Goal: Task Accomplishment & Management: Use online tool/utility

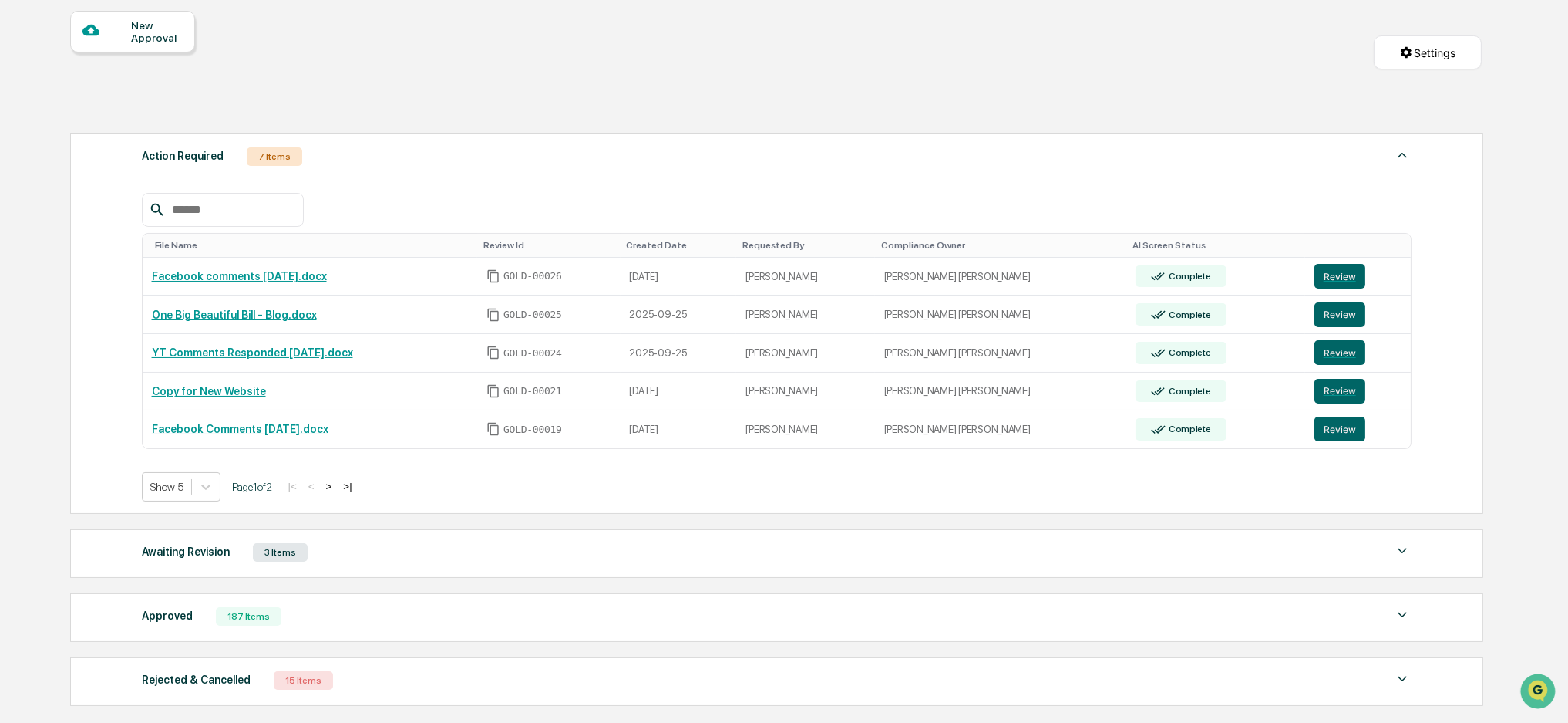
scroll to position [173, 0]
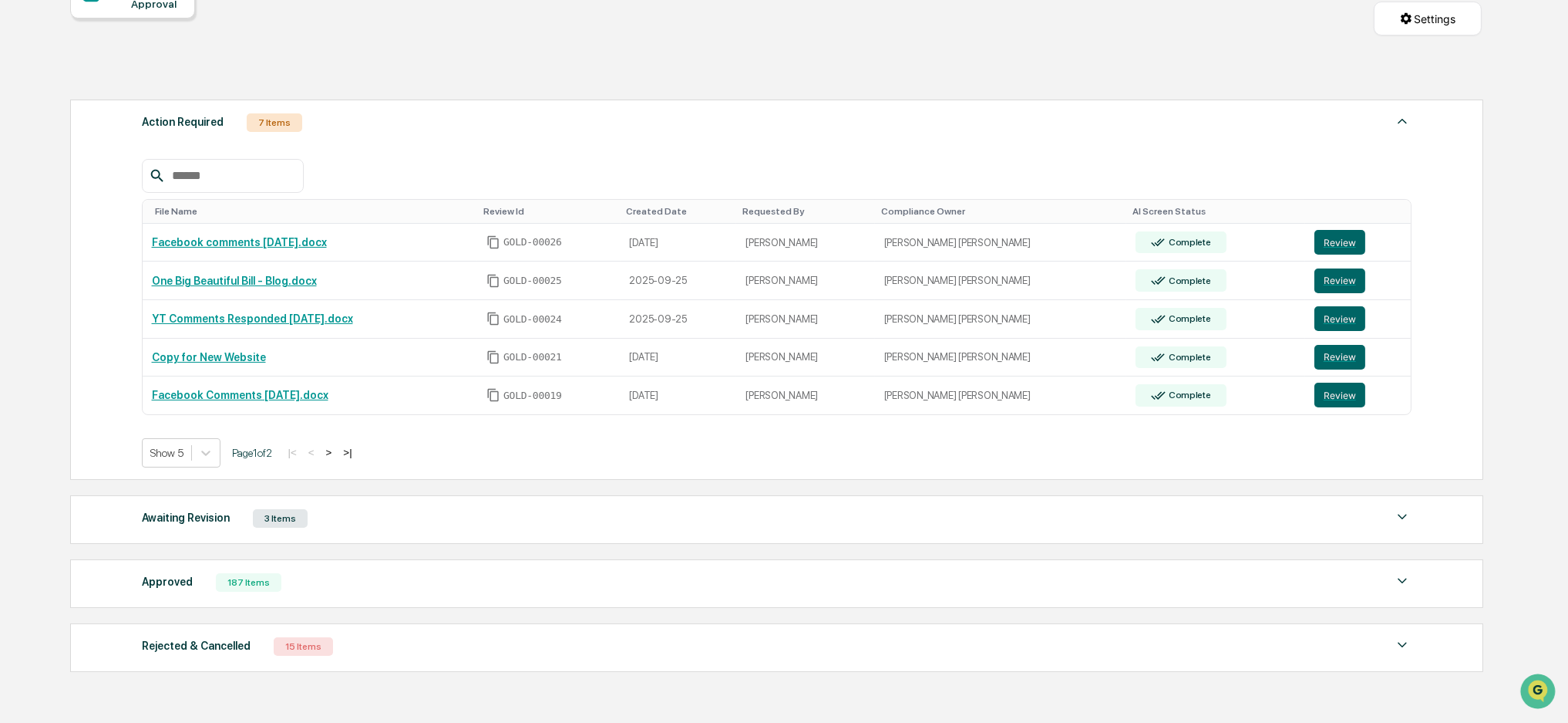
click at [252, 590] on div "187 Items" at bounding box center [248, 582] width 65 height 19
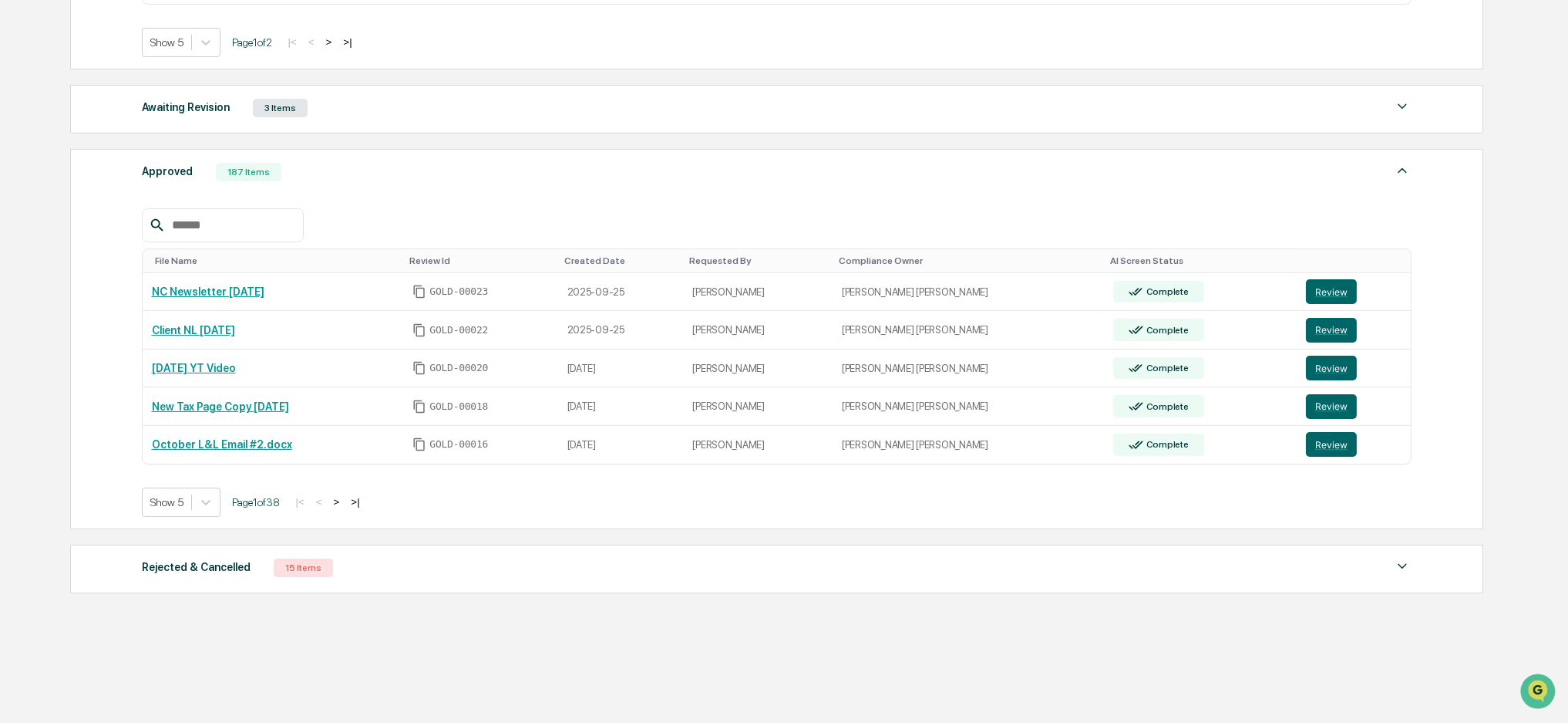
scroll to position [608, 0]
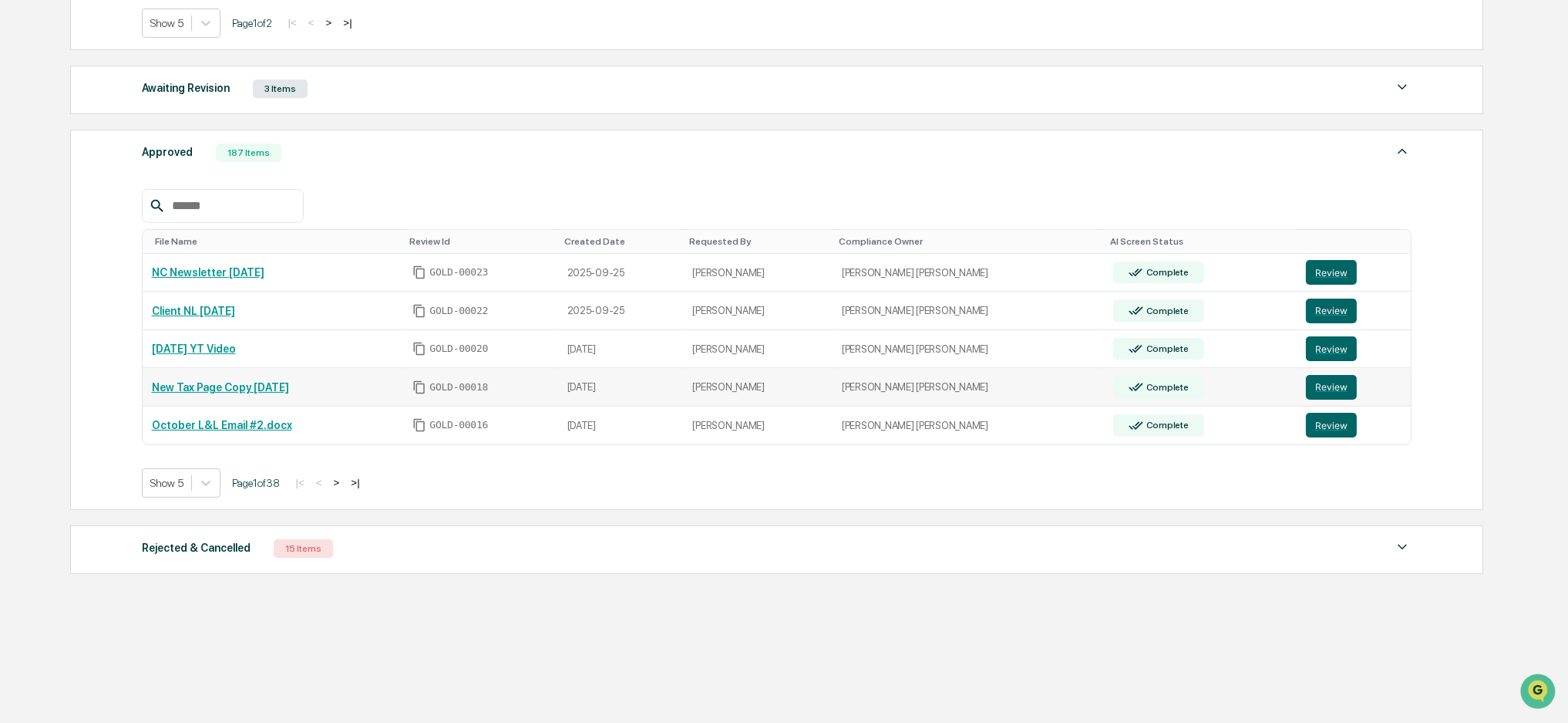
click at [255, 382] on link "New Tax Page Copy [DATE]" at bounding box center [220, 387] width 137 height 12
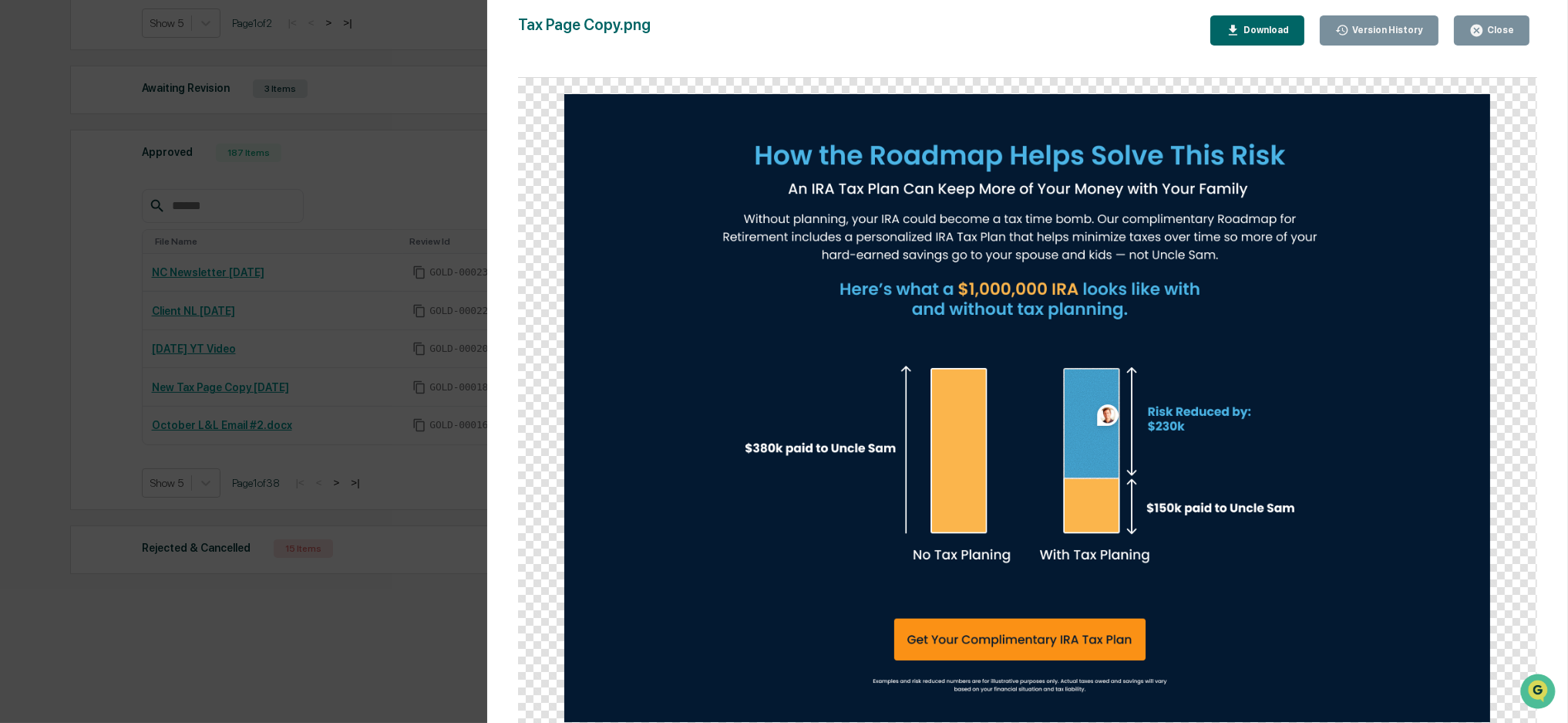
scroll to position [506, 0]
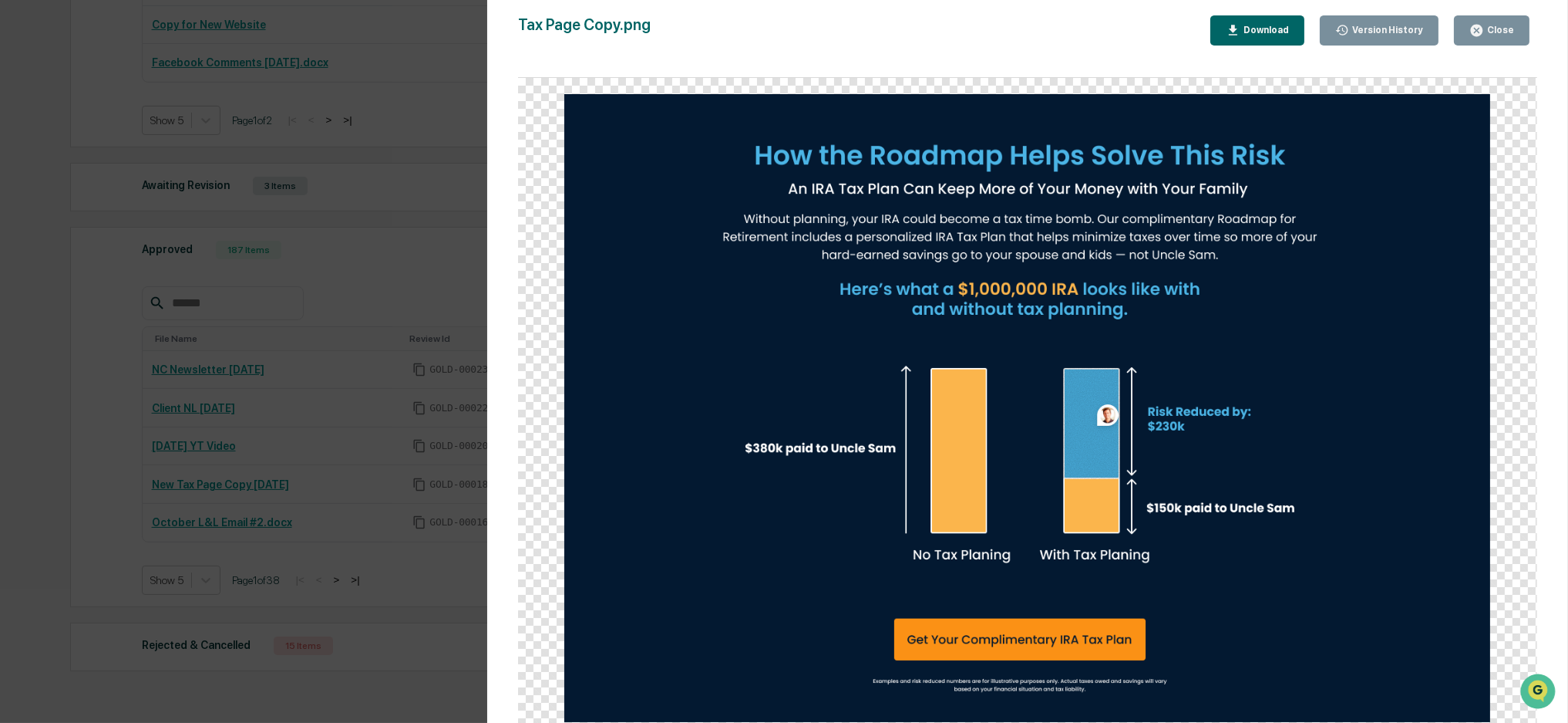
click at [1489, 26] on div "Close" at bounding box center [1499, 30] width 30 height 10
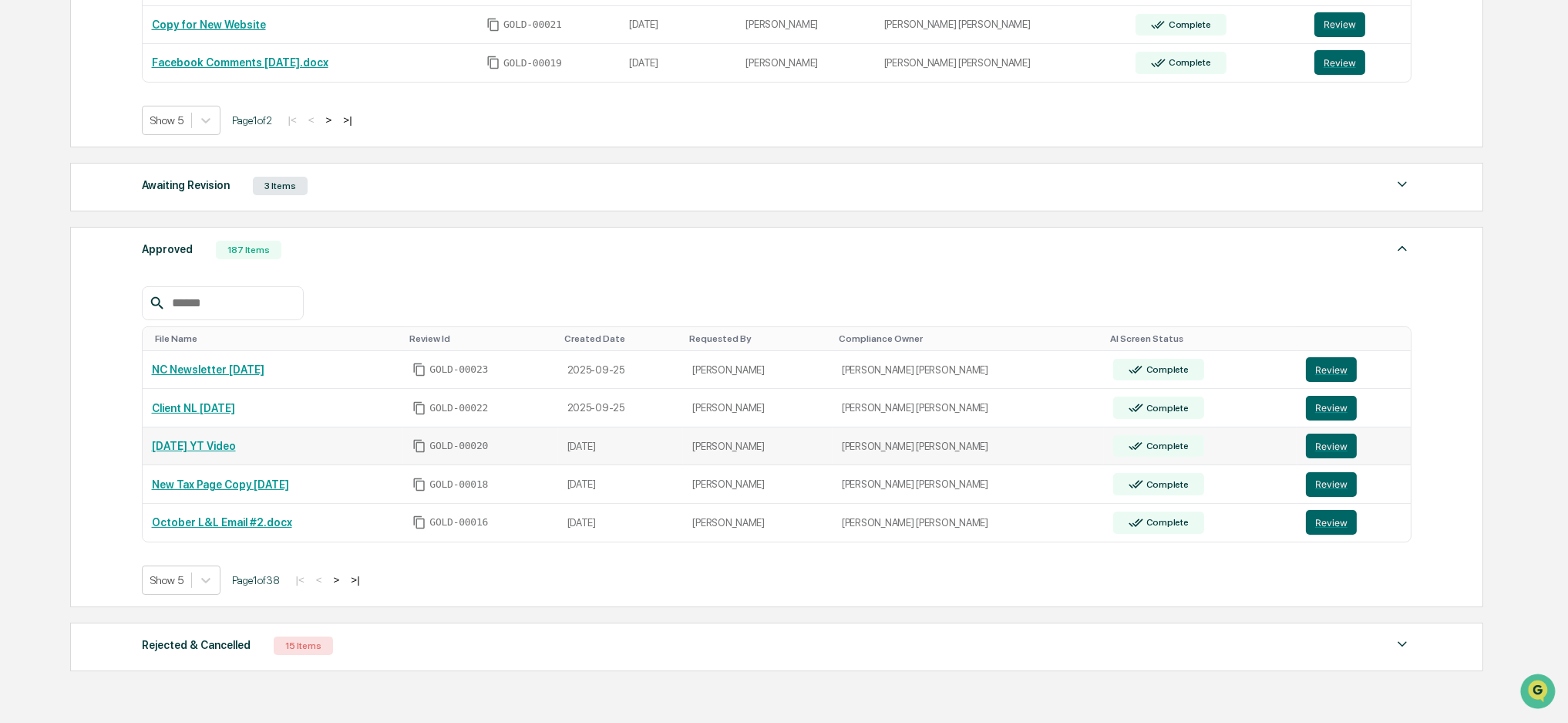
scroll to position [608, 0]
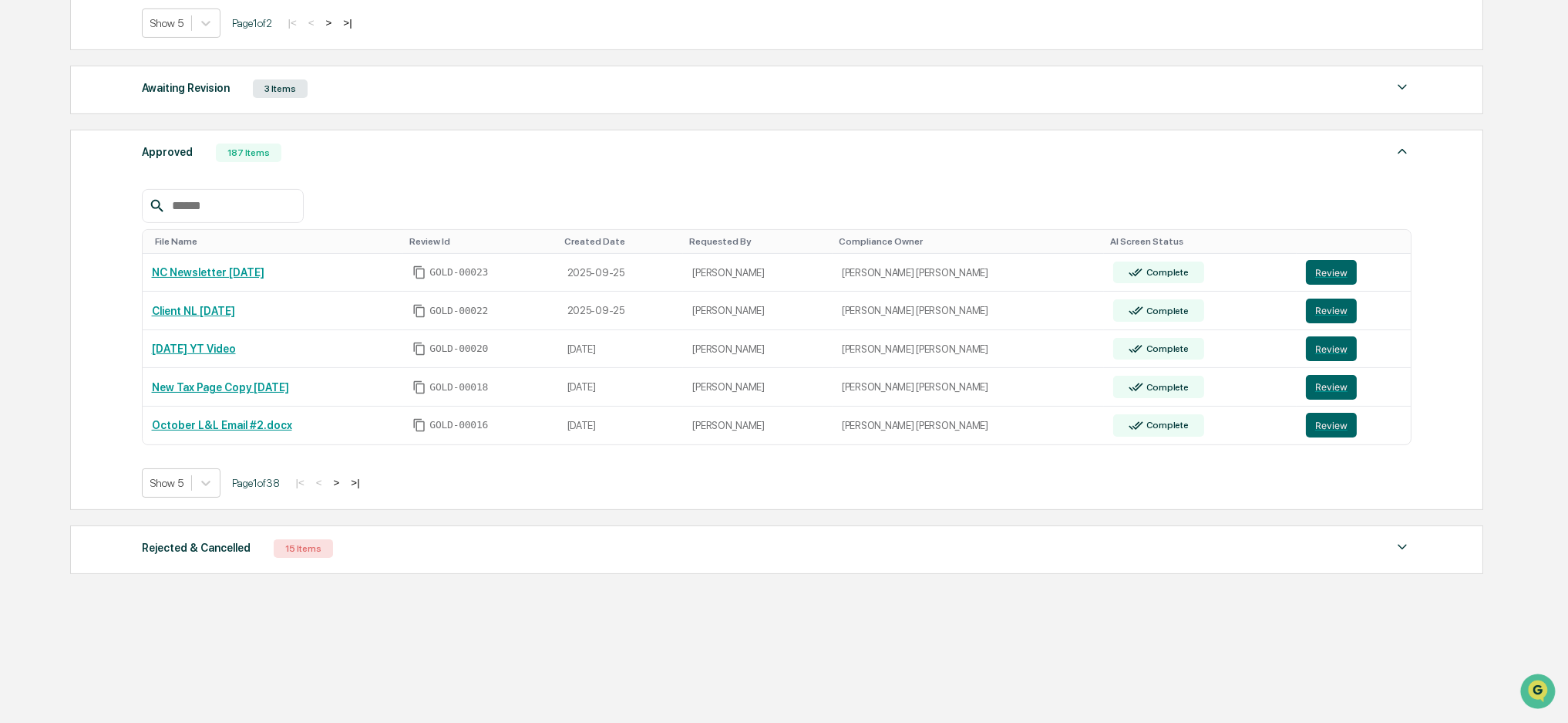
click at [344, 479] on button ">" at bounding box center [336, 483] width 15 height 13
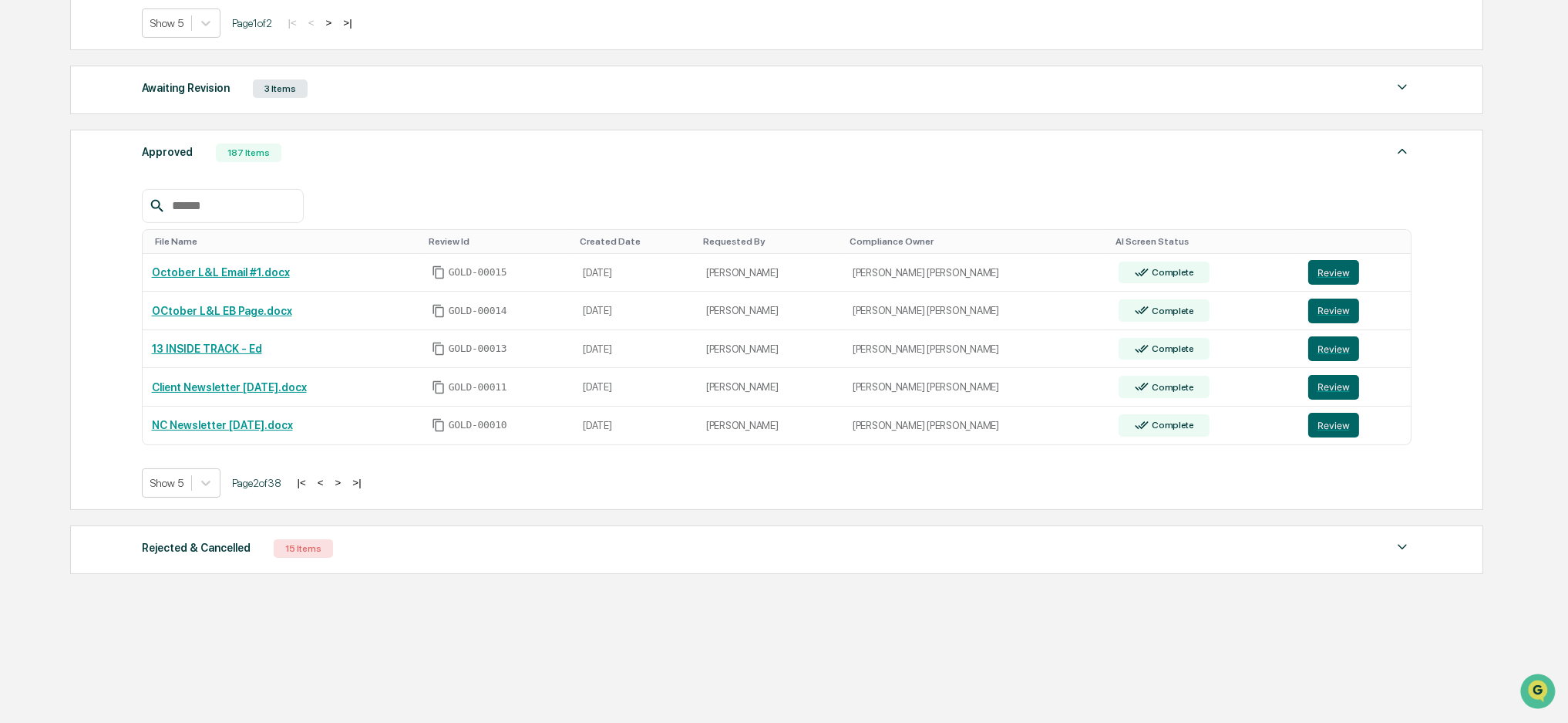
click at [342, 482] on button ">" at bounding box center [338, 483] width 15 height 13
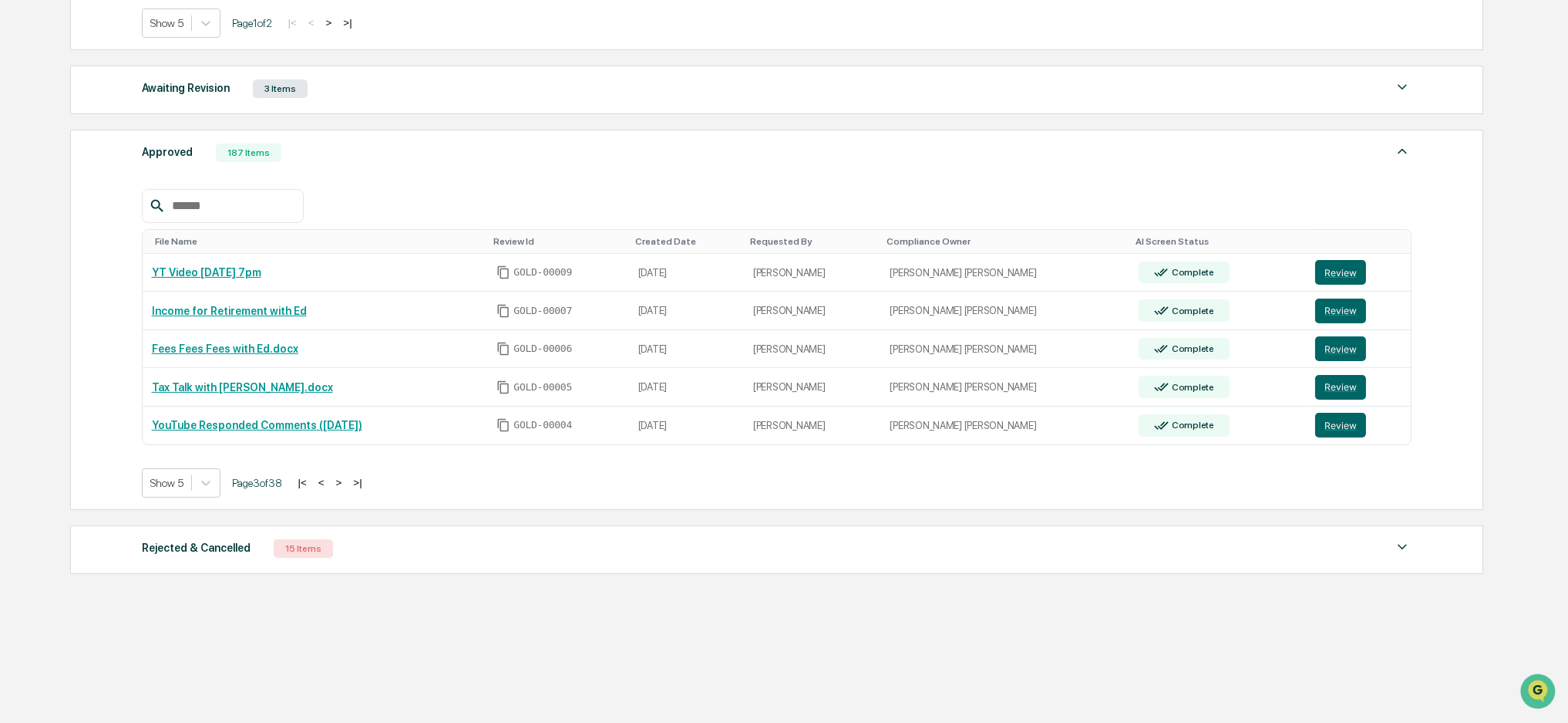
click at [343, 483] on button ">" at bounding box center [339, 483] width 15 height 13
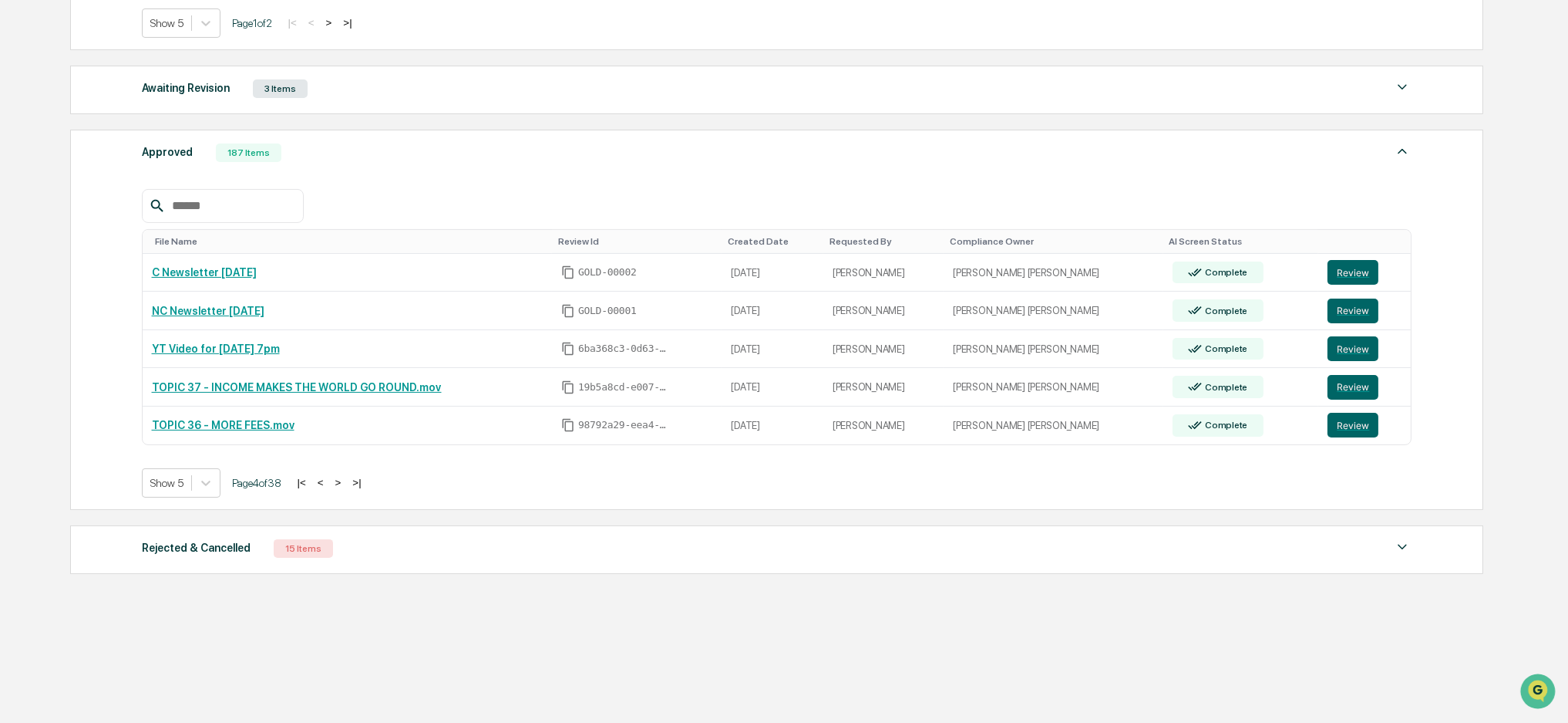
click at [343, 483] on button ">" at bounding box center [338, 483] width 15 height 13
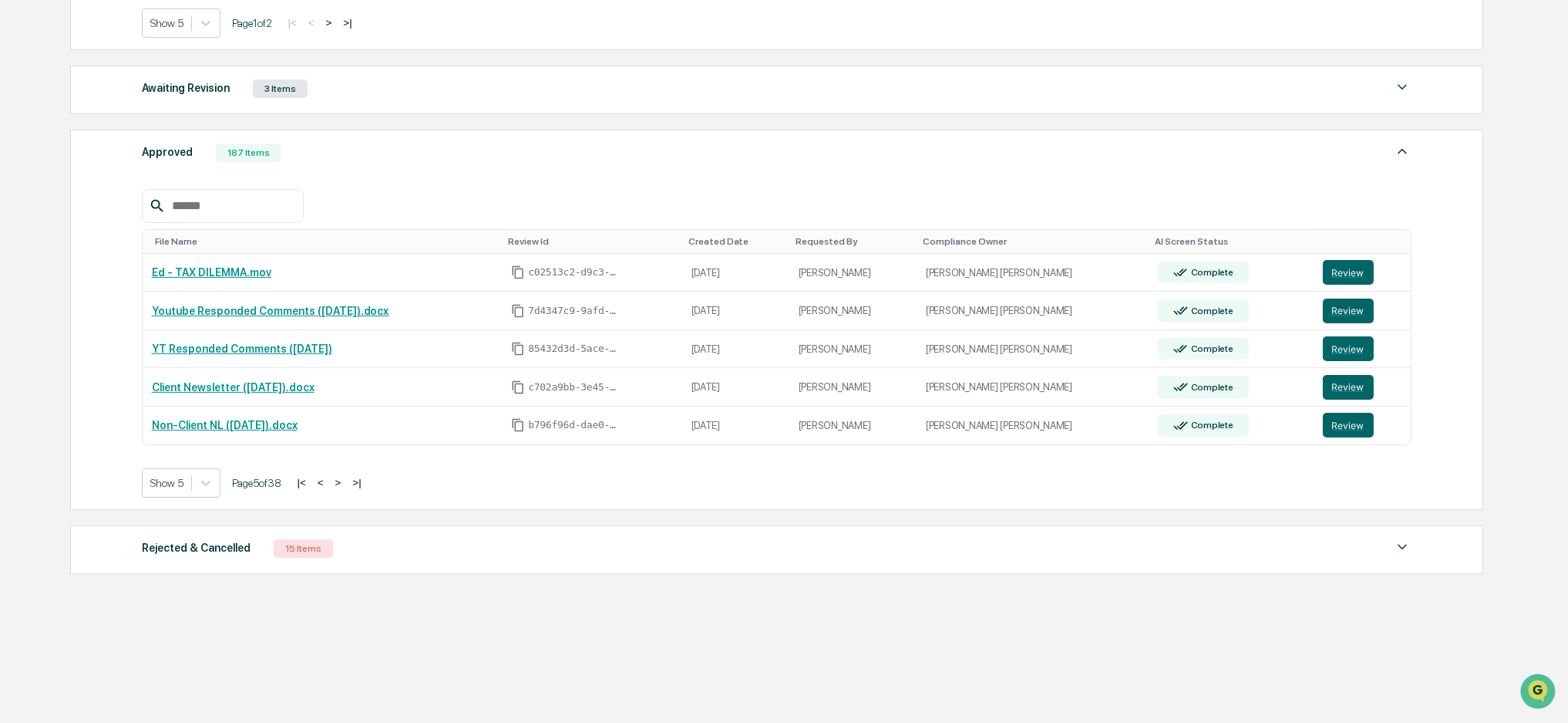
click at [328, 479] on button "<" at bounding box center [320, 483] width 15 height 13
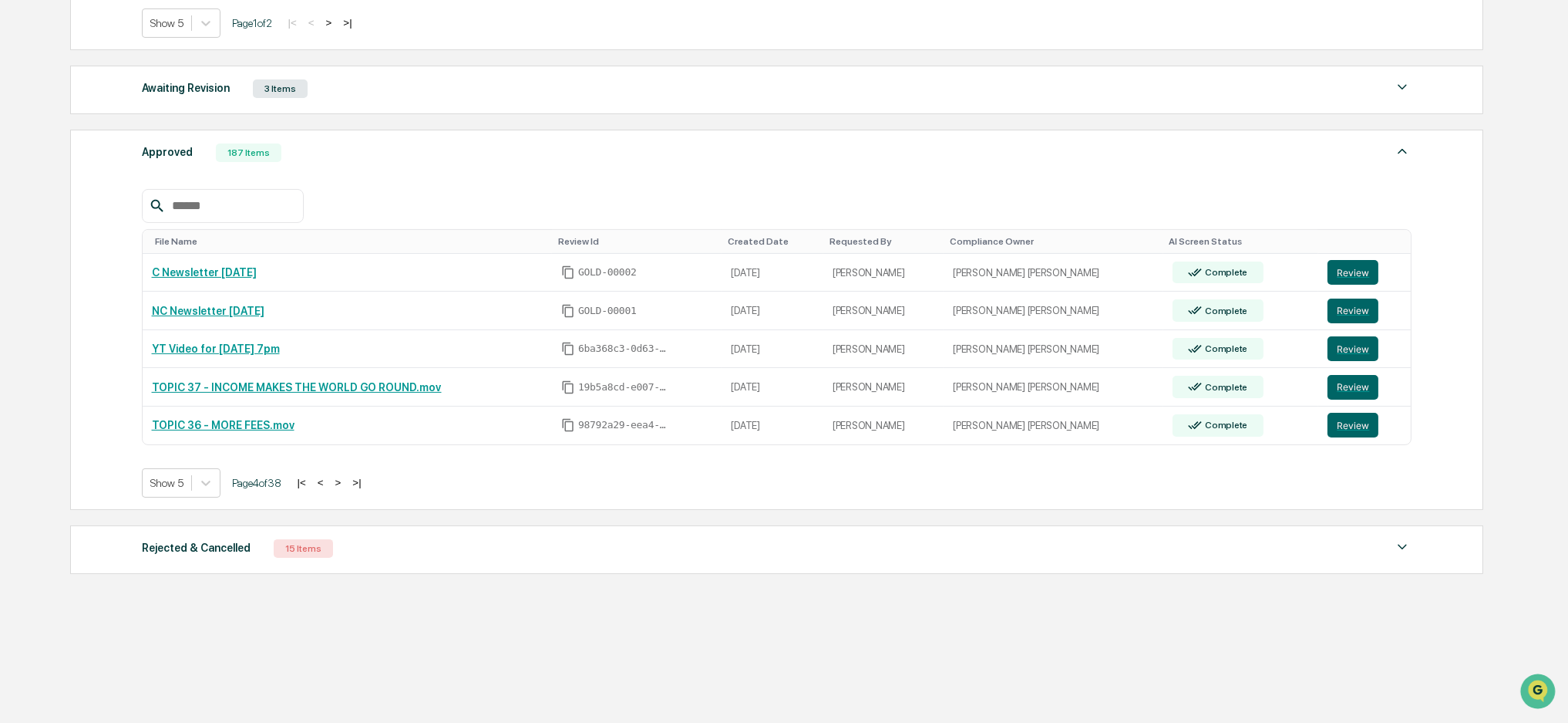
click at [328, 479] on button "<" at bounding box center [320, 483] width 15 height 13
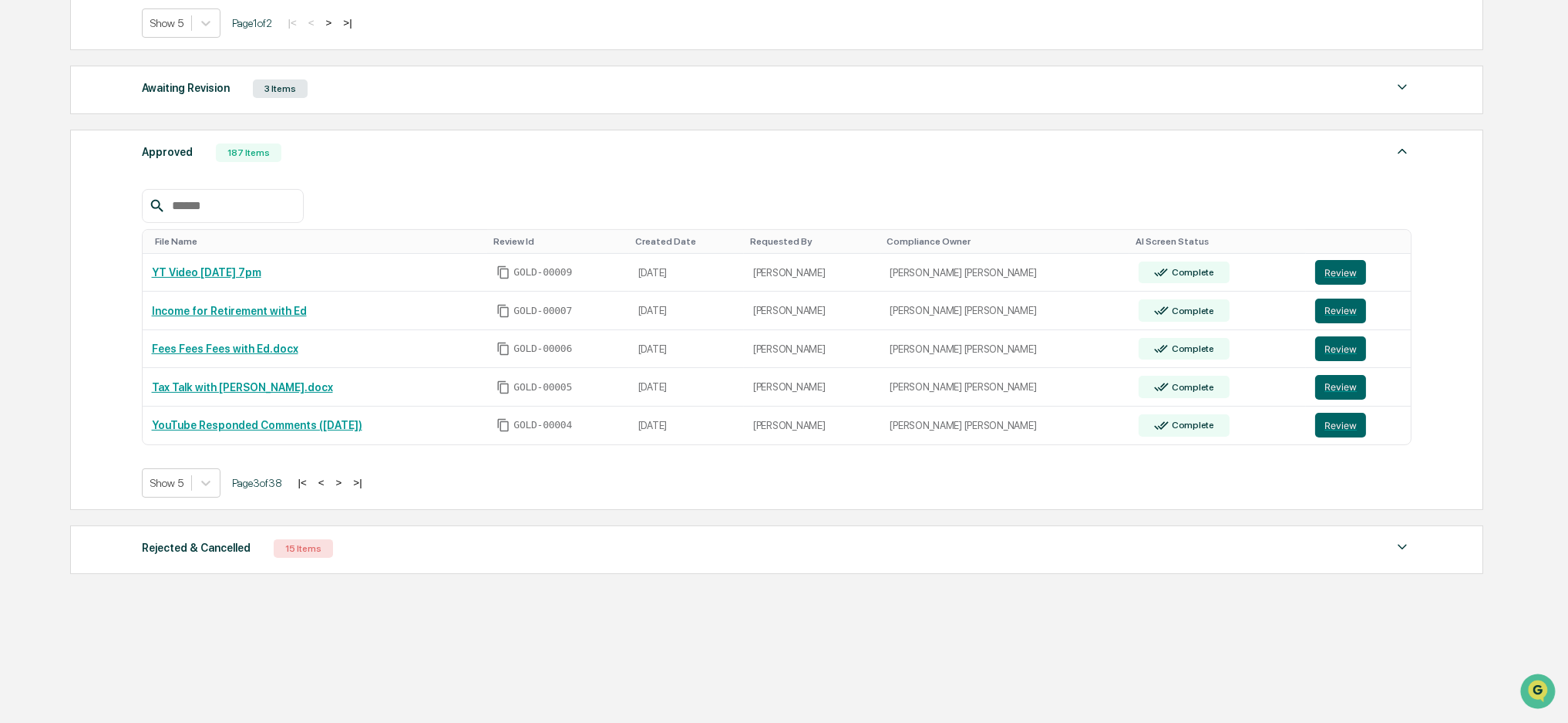
click at [329, 479] on button "<" at bounding box center [321, 483] width 15 height 13
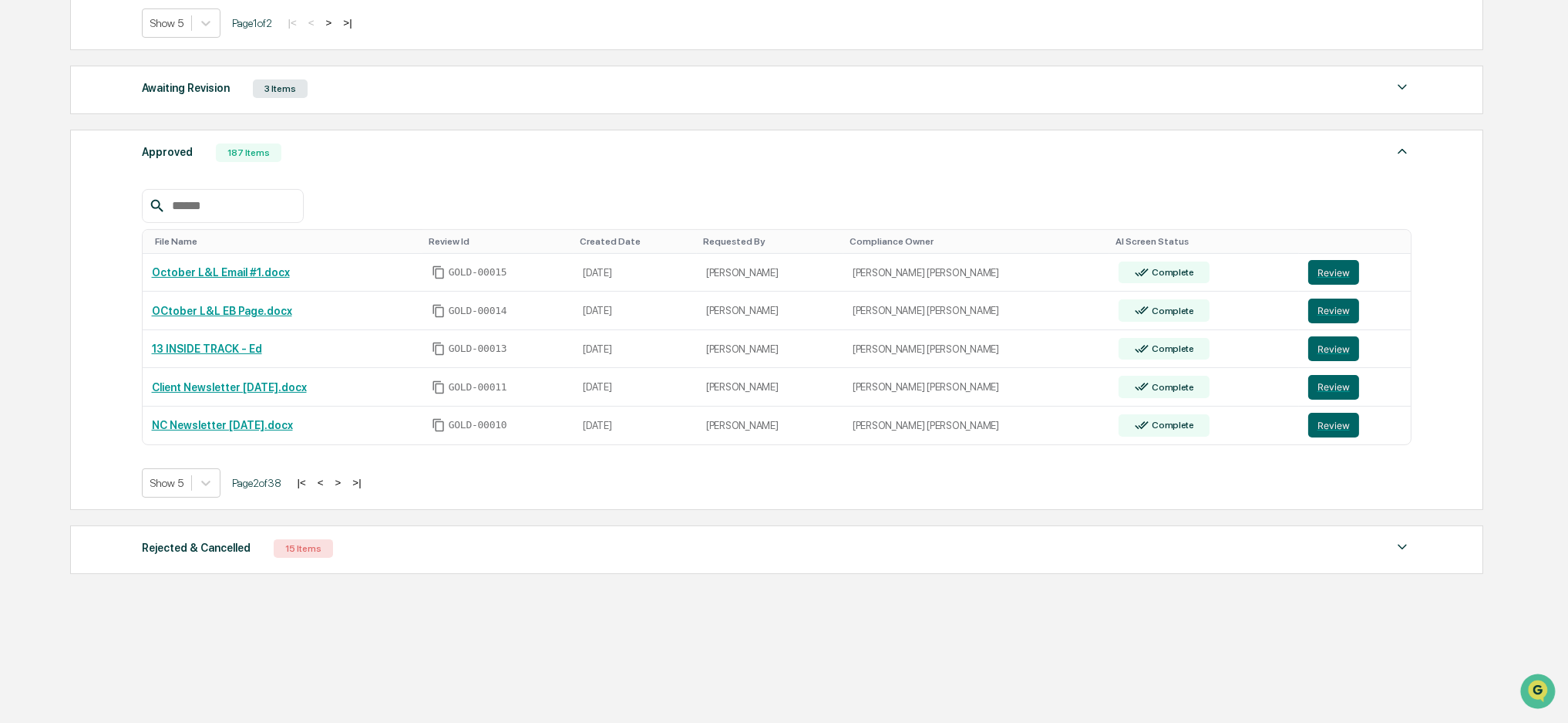
click at [328, 479] on button "<" at bounding box center [320, 483] width 15 height 13
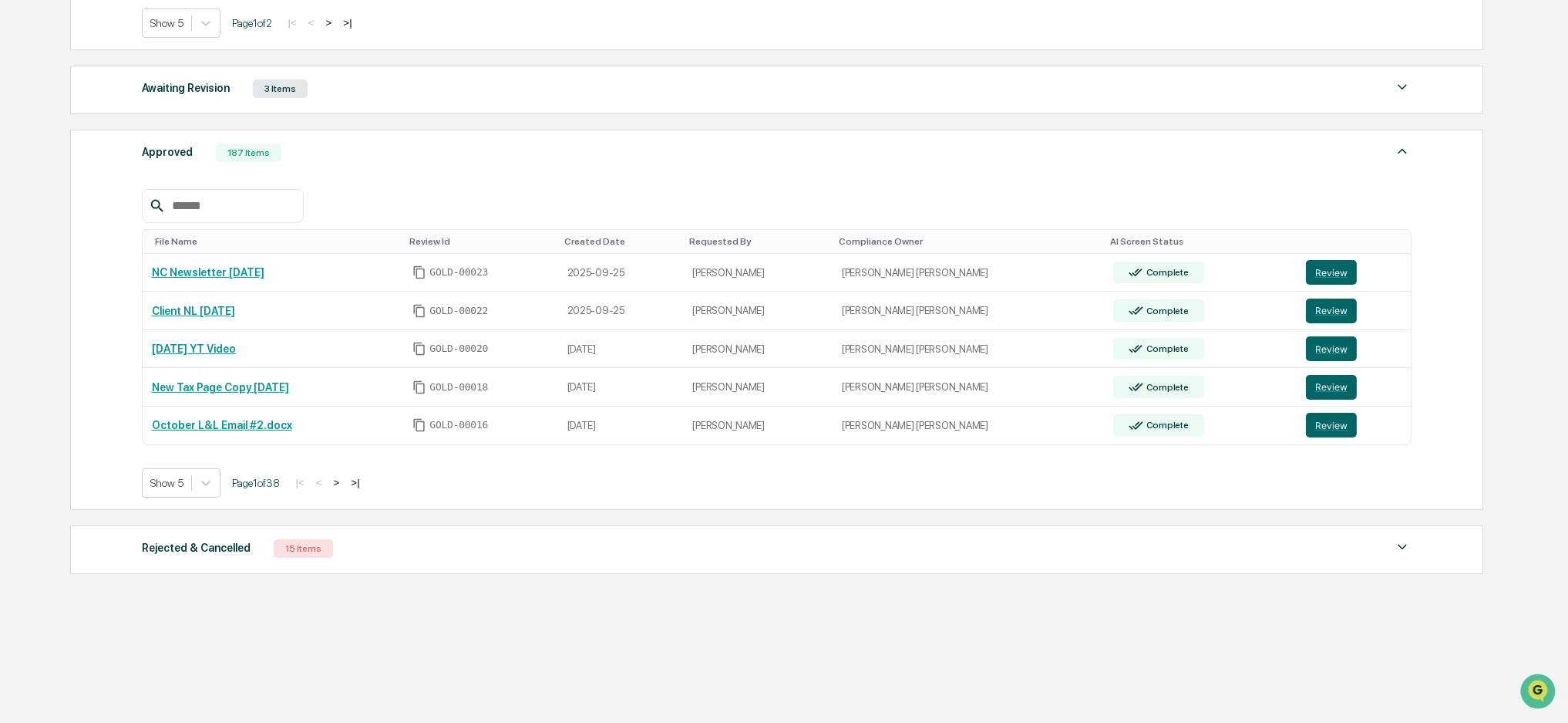
click at [343, 482] on button ">" at bounding box center [336, 483] width 15 height 13
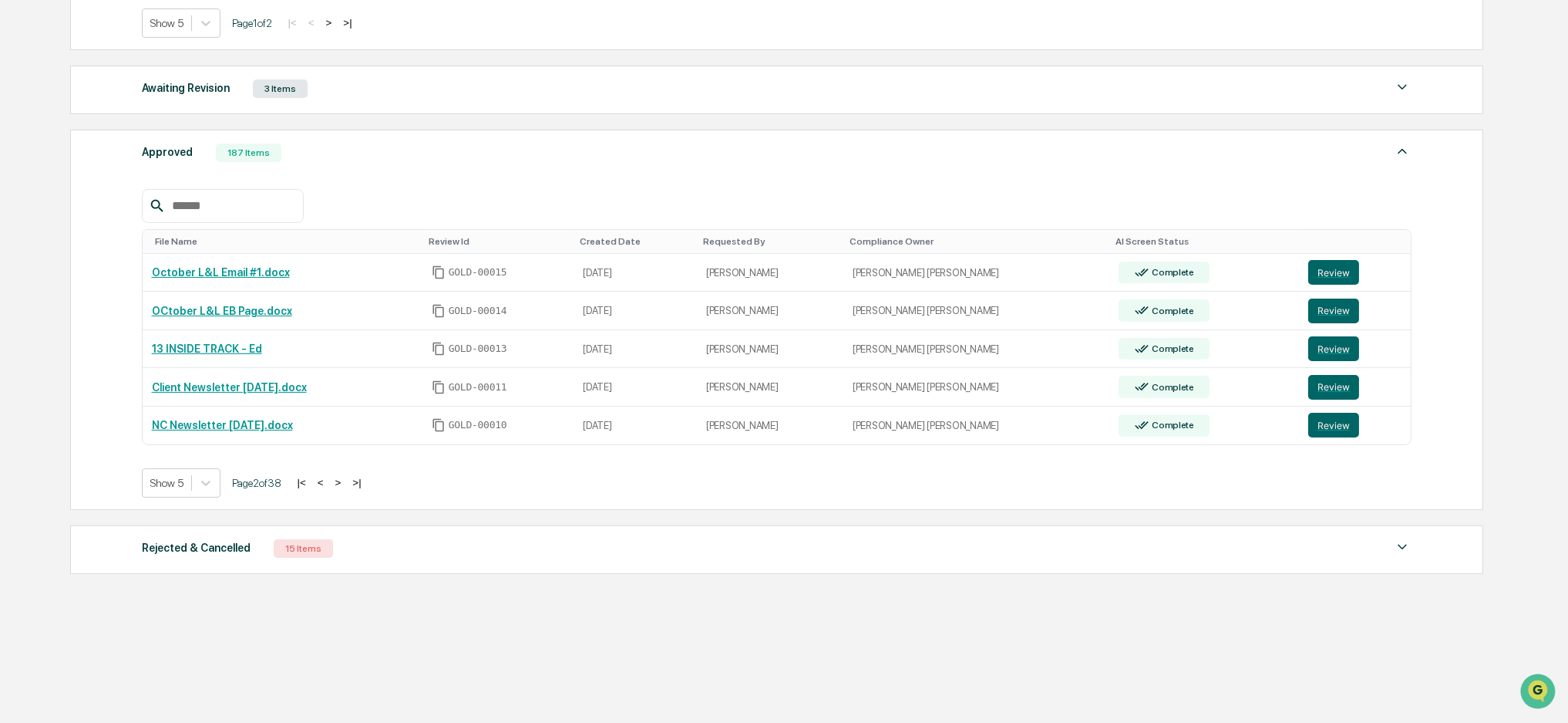
click at [328, 484] on button "<" at bounding box center [320, 483] width 15 height 13
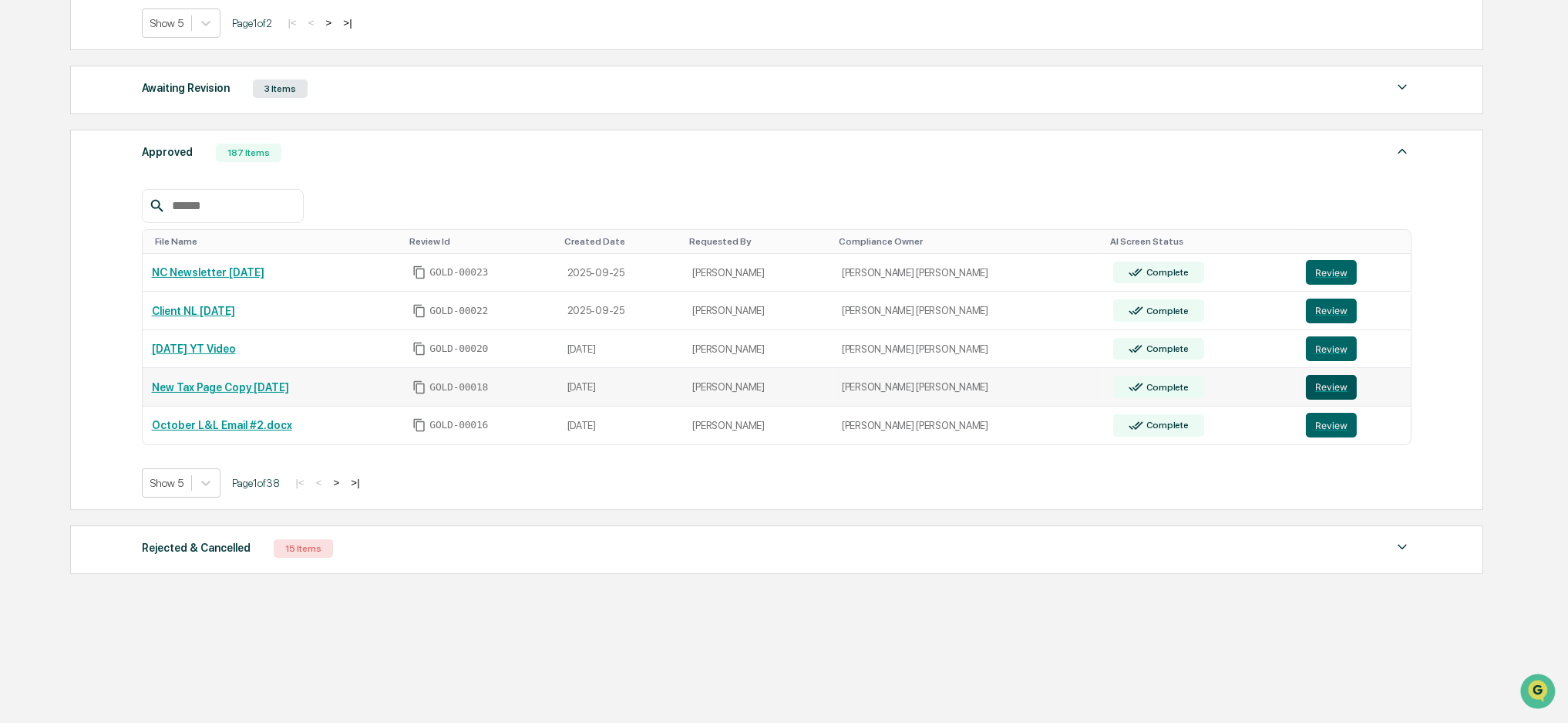
click at [1318, 380] on button "Review" at bounding box center [1331, 387] width 51 height 25
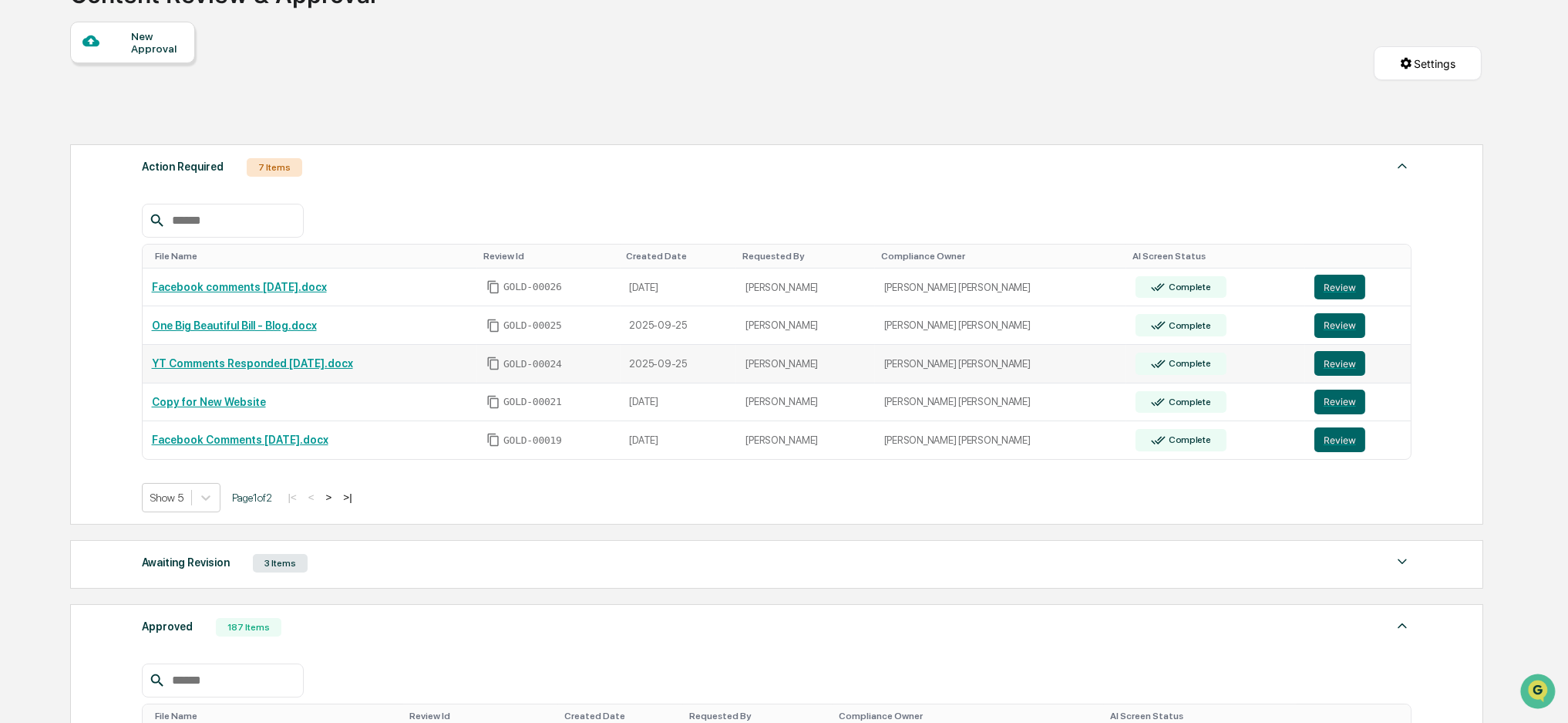
scroll to position [94, 0]
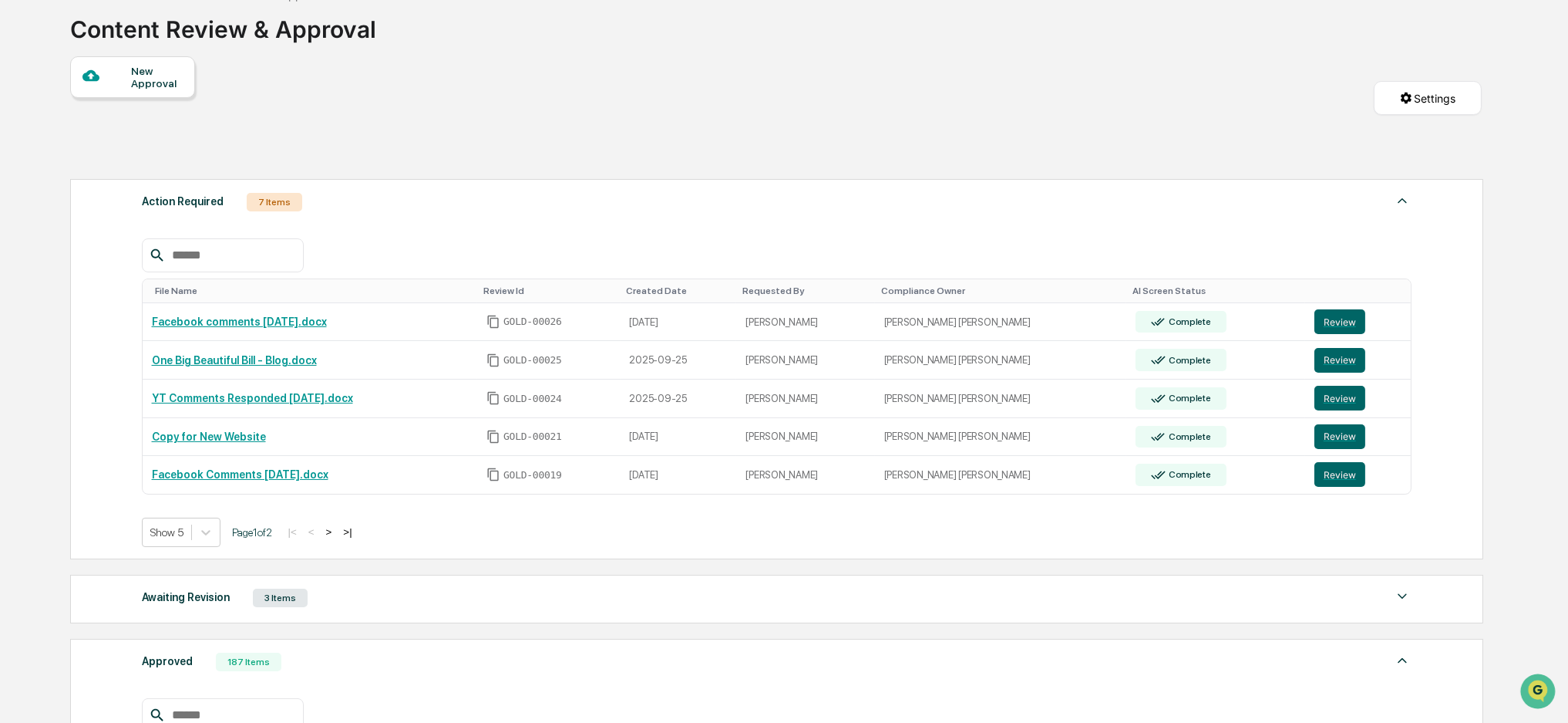
click at [337, 529] on button ">" at bounding box center [329, 532] width 15 height 13
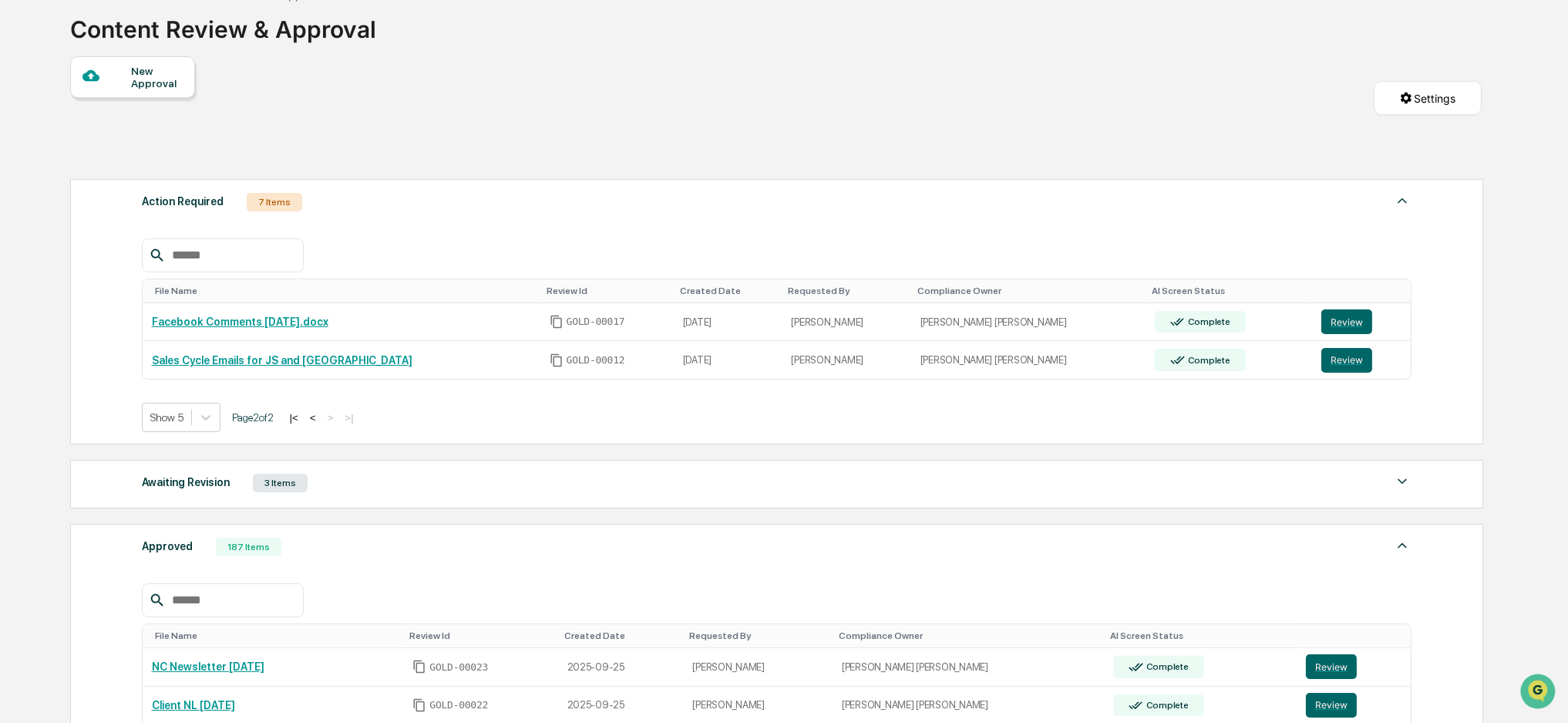
click at [313, 420] on button "<" at bounding box center [312, 417] width 15 height 13
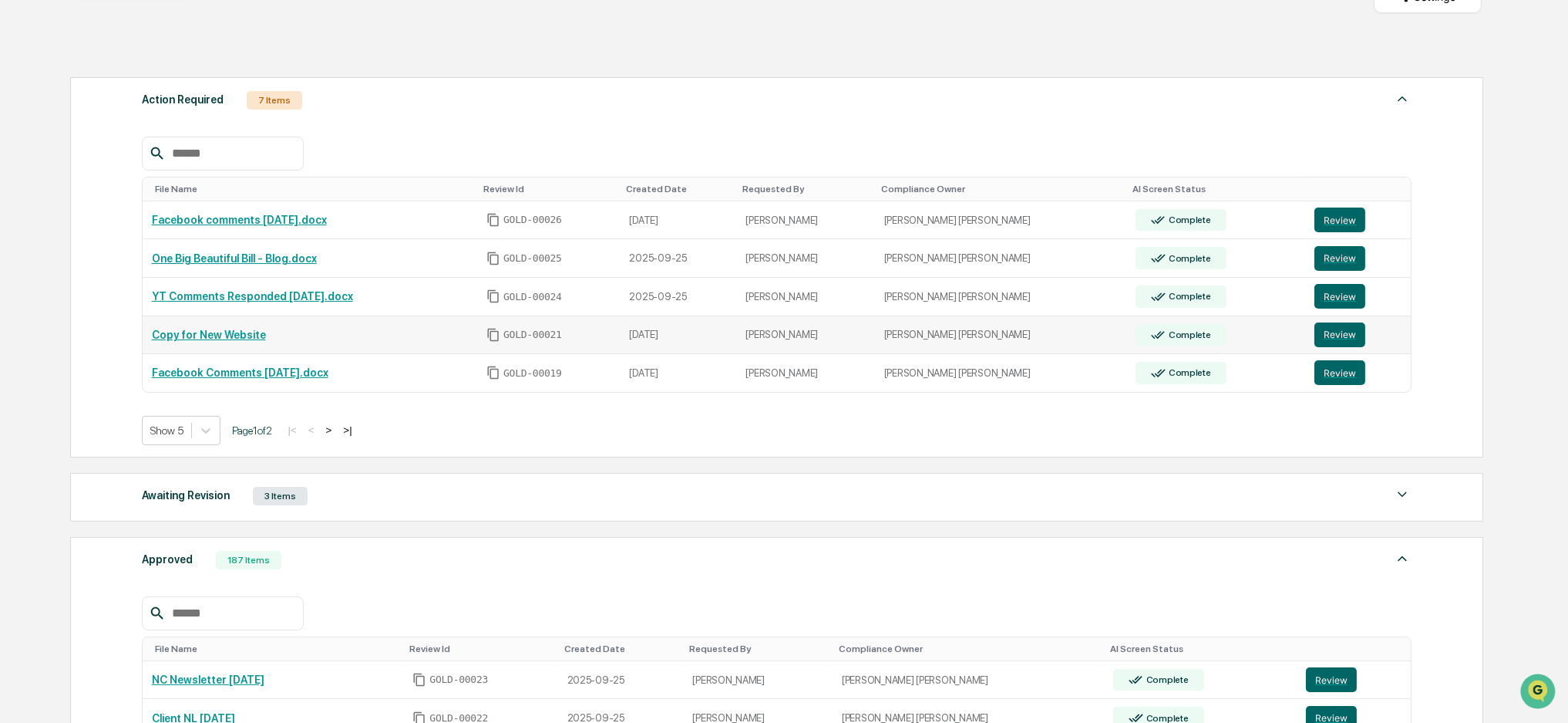
scroll to position [198, 0]
click at [223, 331] on link "Copy for New Website" at bounding box center [208, 332] width 114 height 12
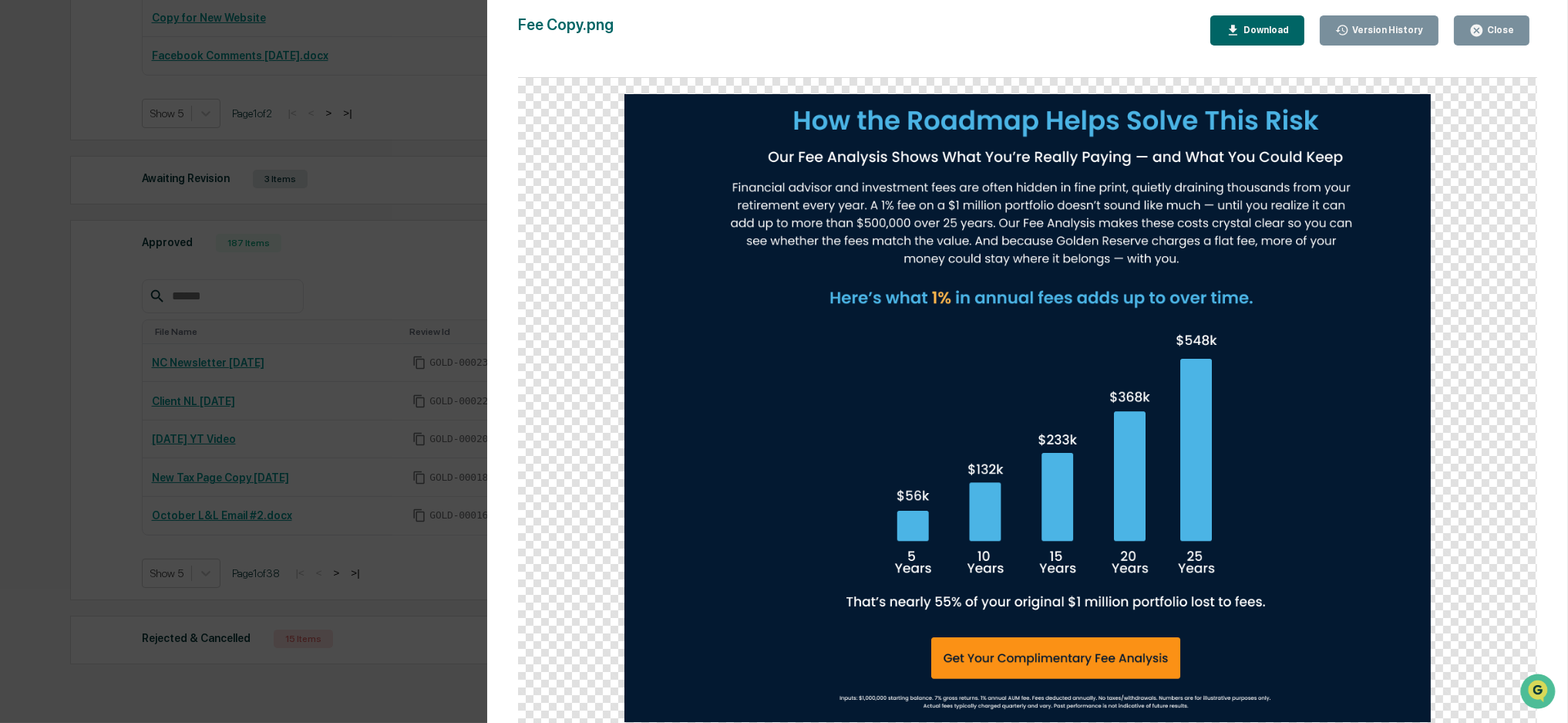
scroll to position [300, 0]
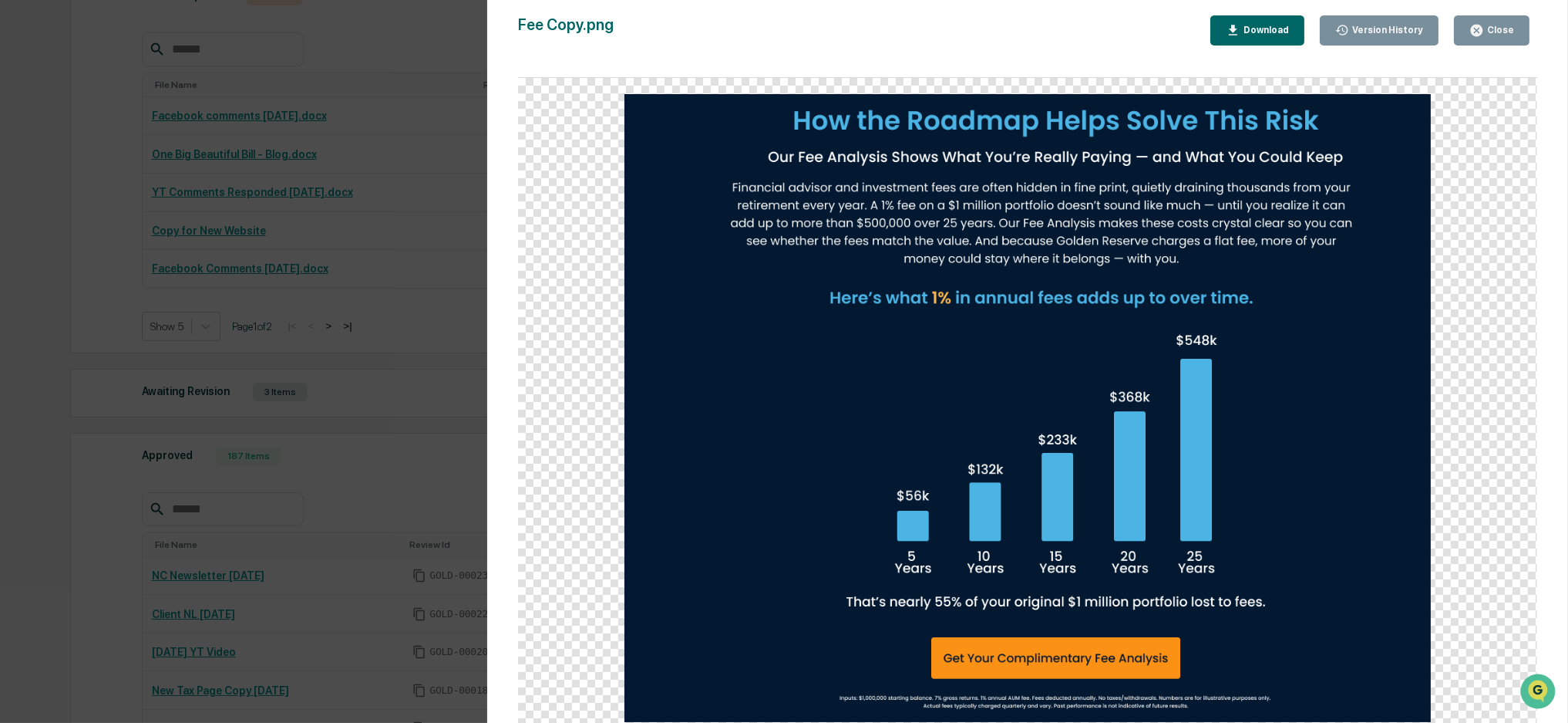
click at [414, 345] on div "Version History 09/26/2025, 02:58 PM Bree Keeler 09/24/2025, 06:30 PM Bree Keel…" at bounding box center [784, 362] width 1568 height 723
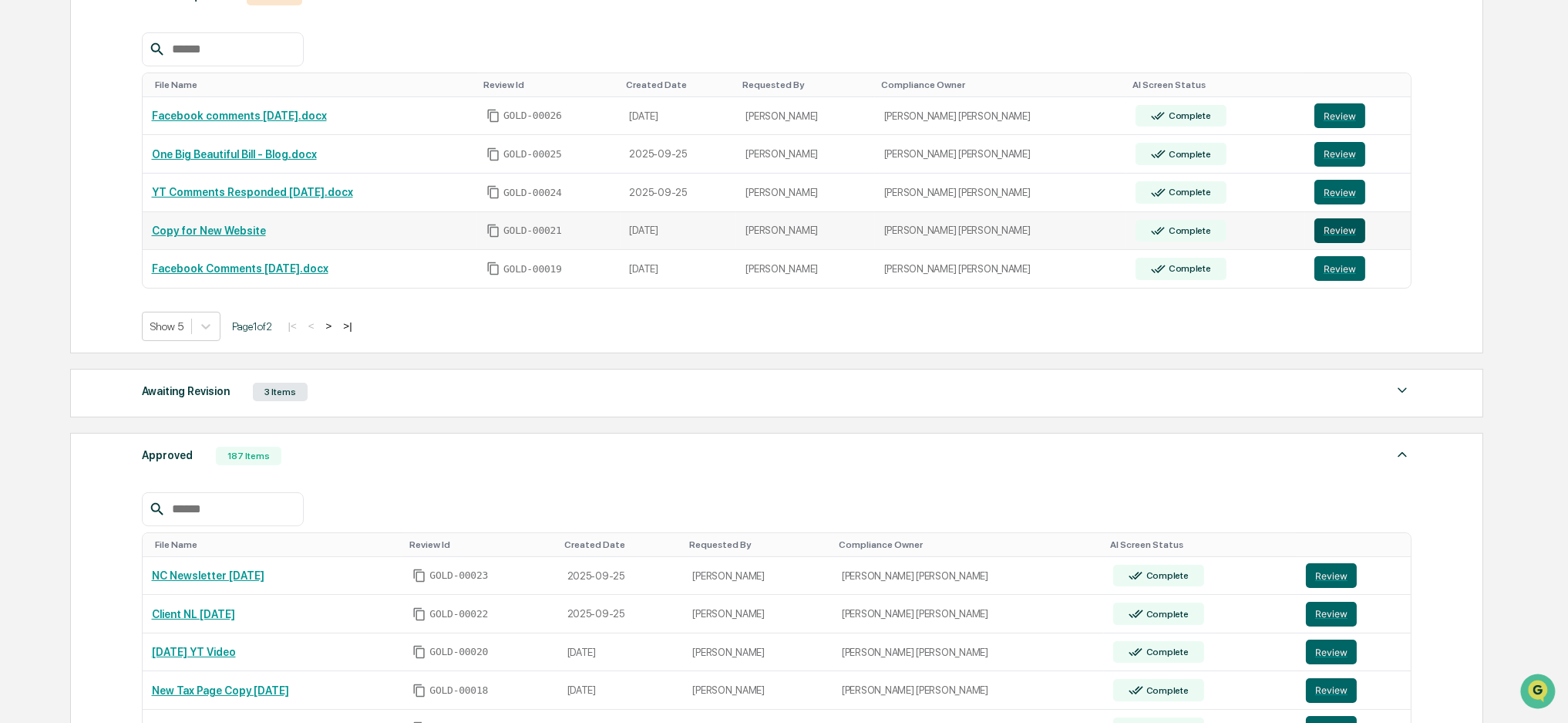
click at [1324, 232] on button "Review" at bounding box center [1340, 230] width 51 height 25
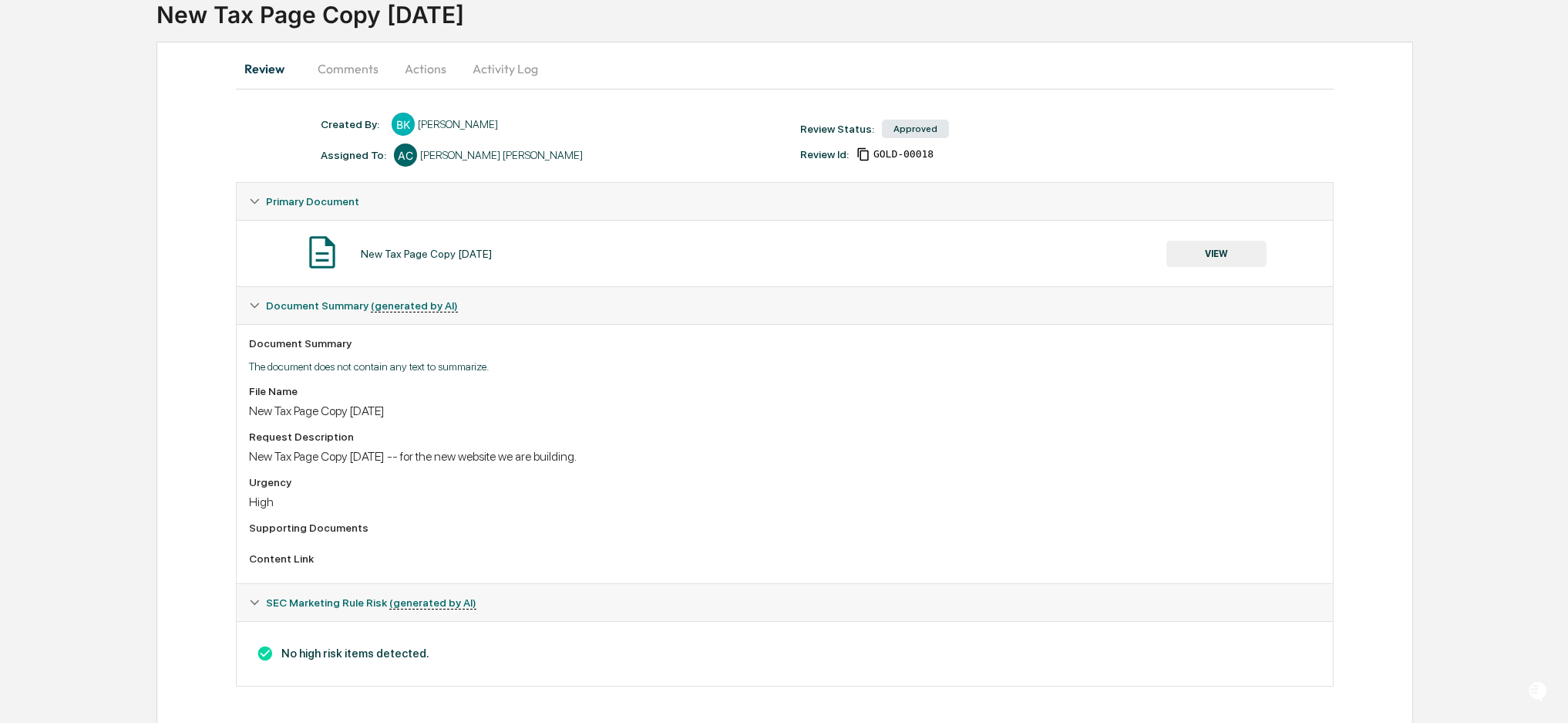
scroll to position [113, 0]
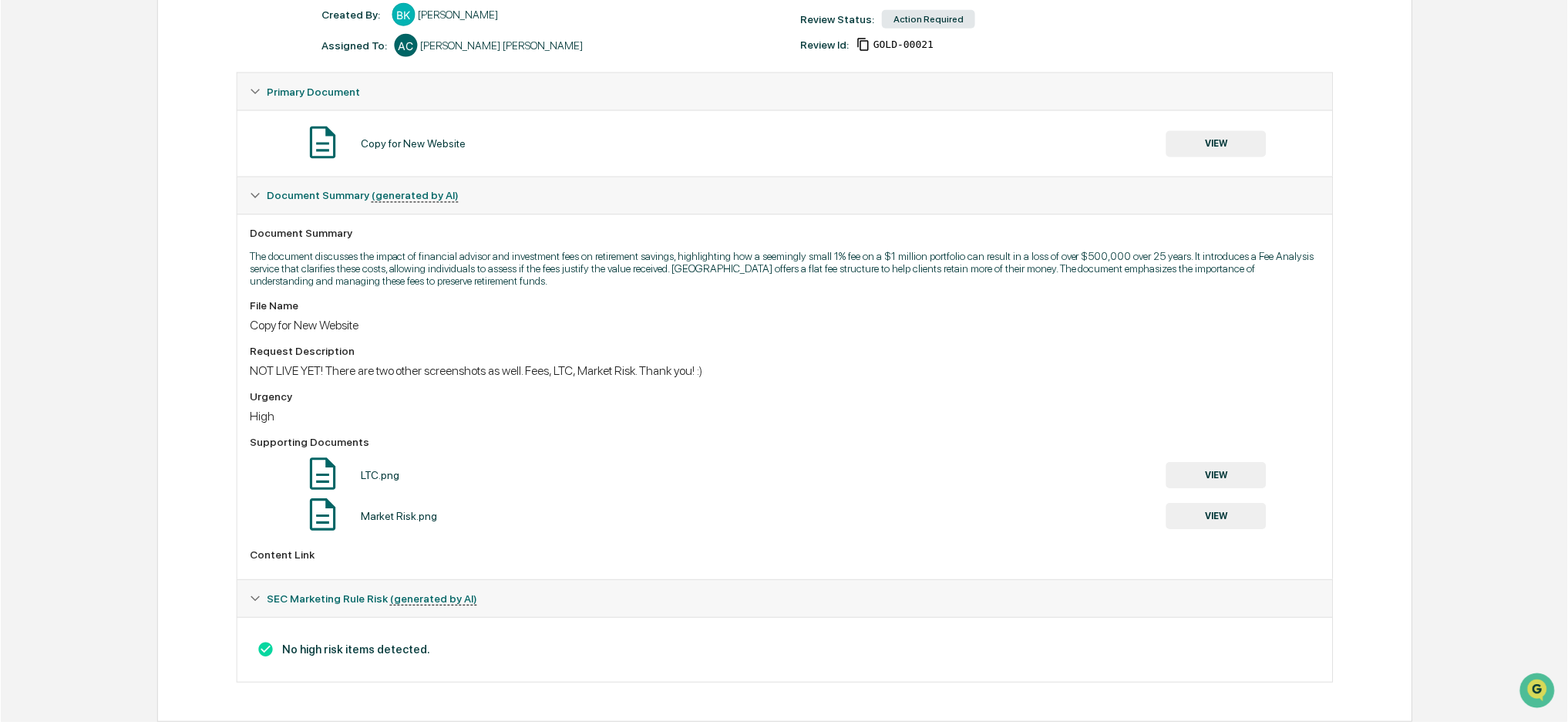
scroll to position [116, 0]
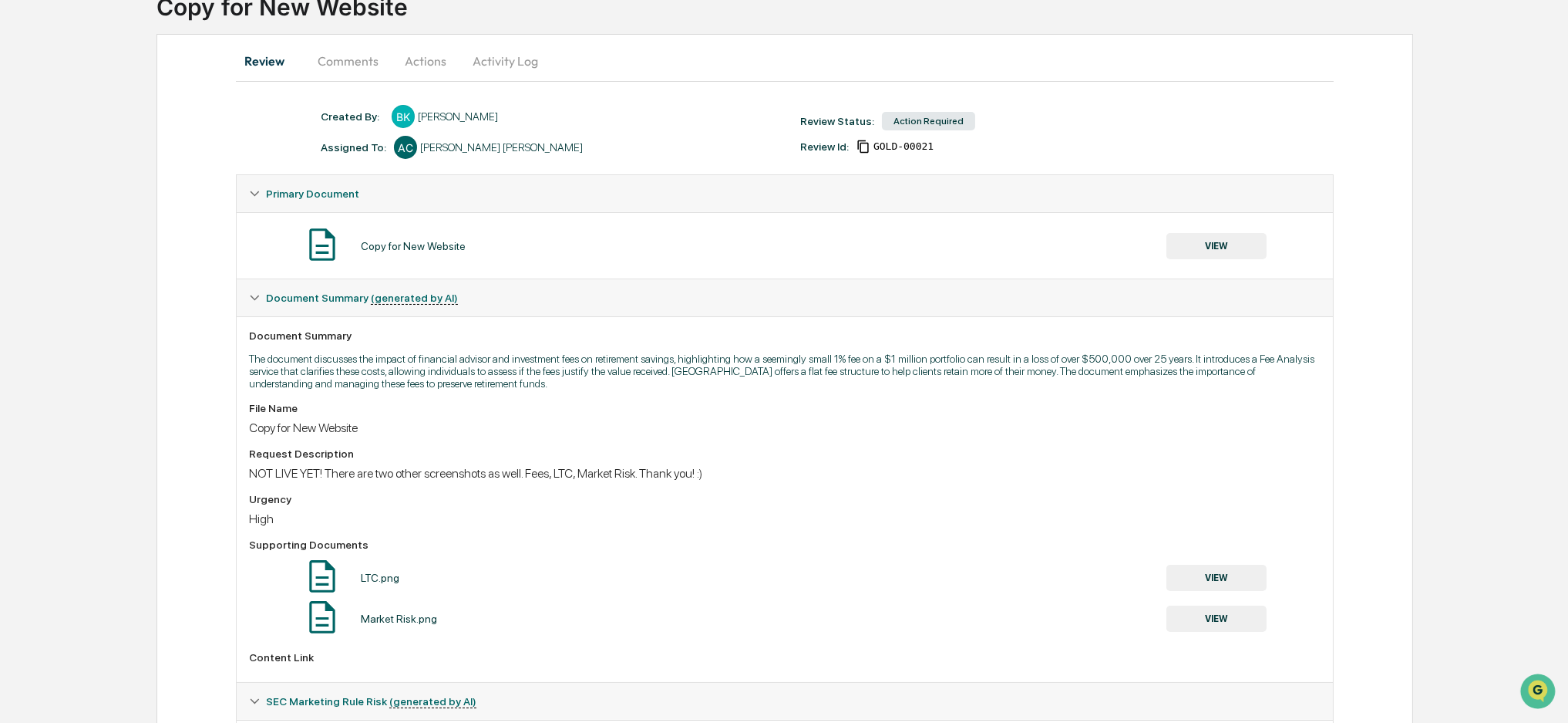
click at [1207, 246] on button "VIEW" at bounding box center [1216, 246] width 100 height 26
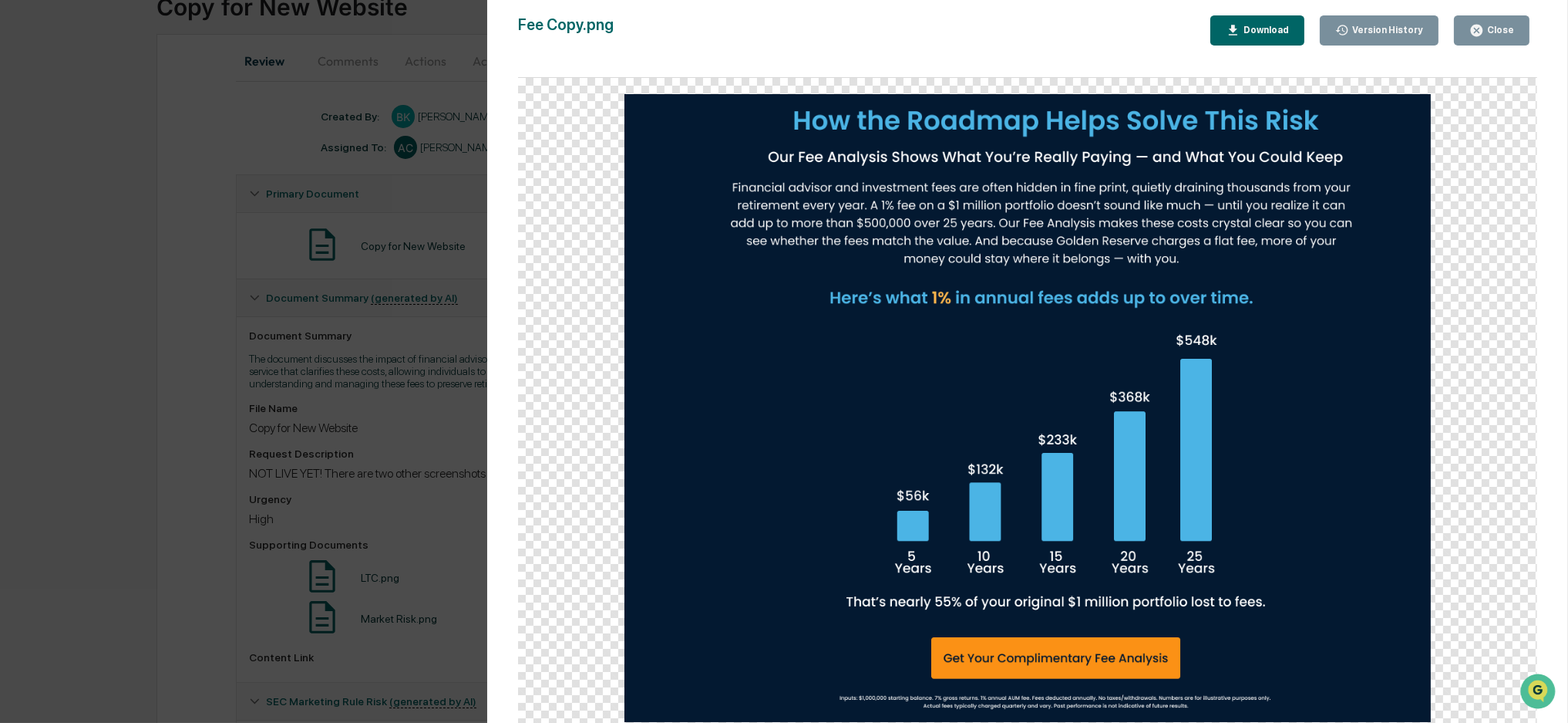
click at [1480, 30] on icon "button" at bounding box center [1477, 31] width 15 height 15
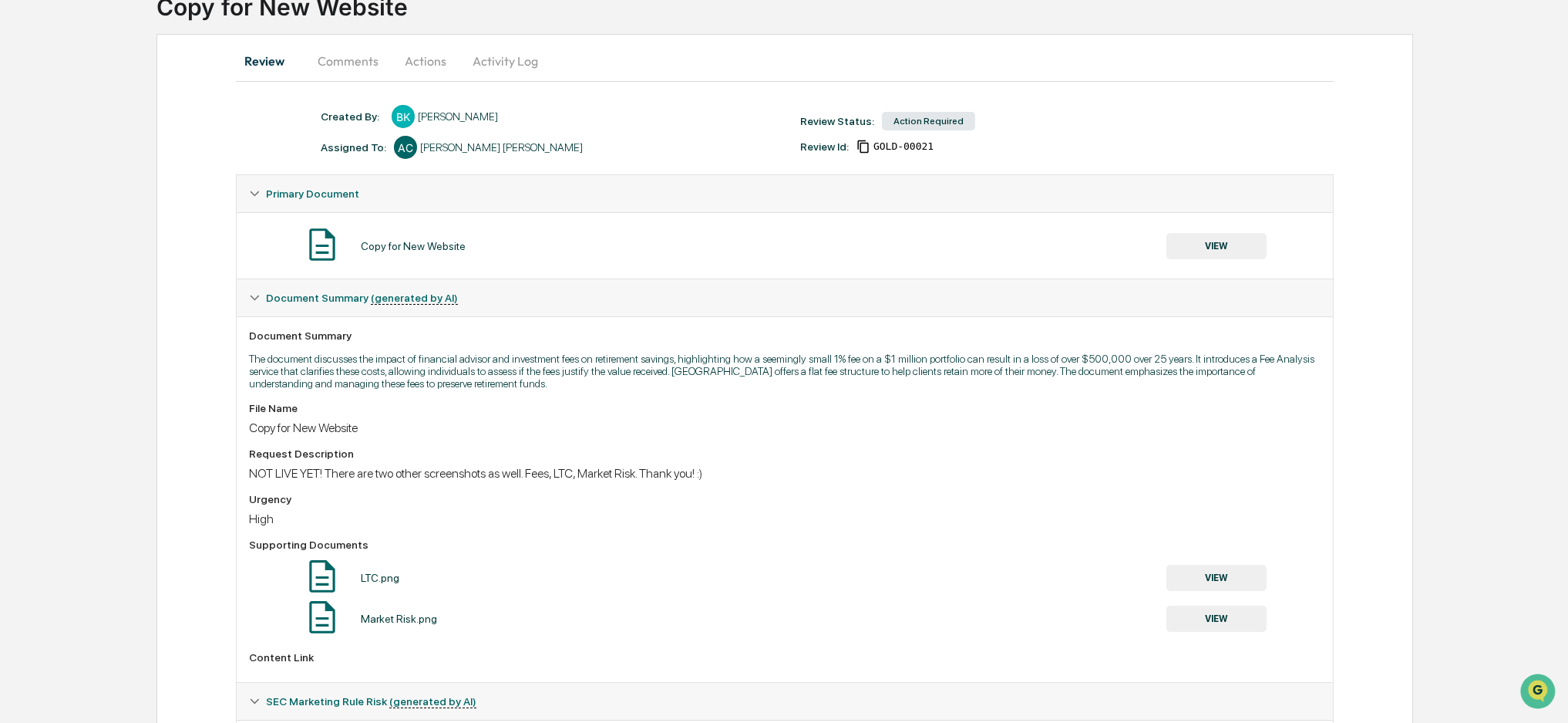
click at [1244, 616] on button "VIEW" at bounding box center [1216, 618] width 100 height 26
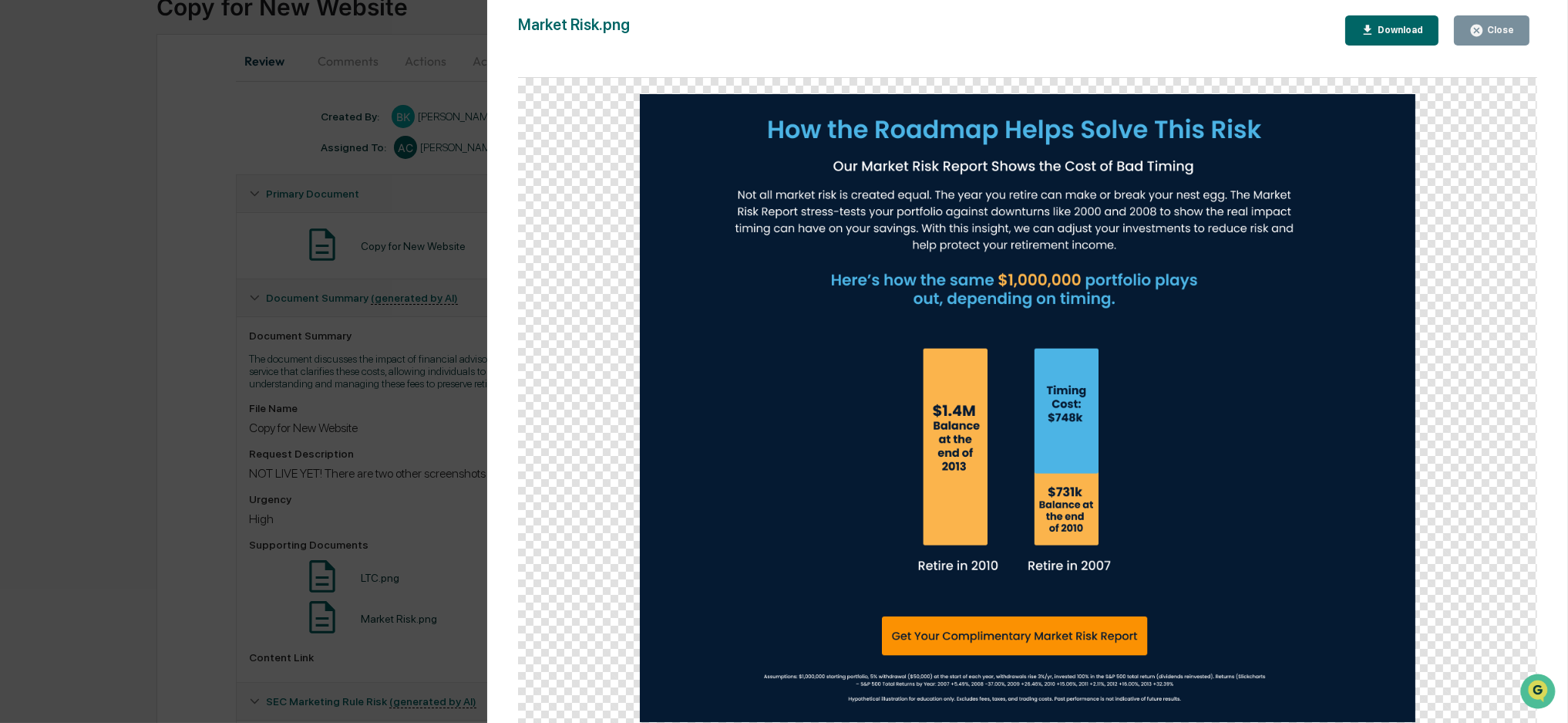
click at [1511, 25] on div "Close" at bounding box center [1499, 30] width 30 height 10
